Goal: Check status: Check status

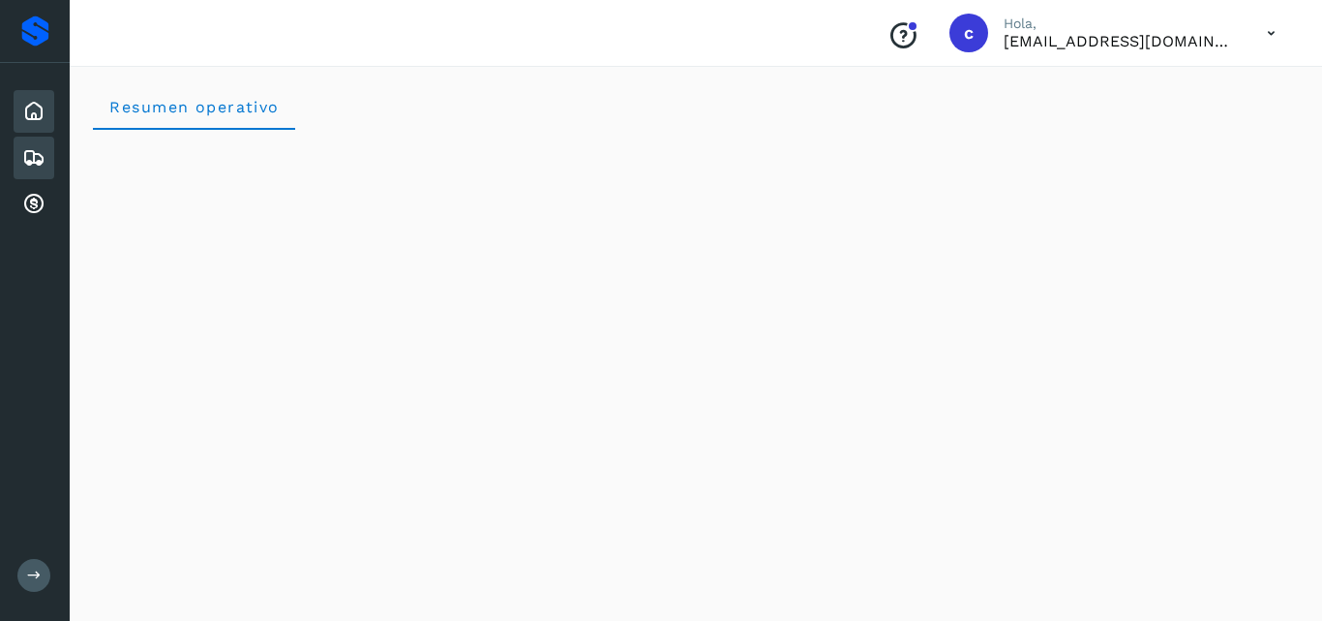
click at [37, 149] on icon at bounding box center [33, 157] width 23 height 23
click at [47, 140] on div "Embarques" at bounding box center [34, 158] width 41 height 43
